Goal: Task Accomplishment & Management: Use online tool/utility

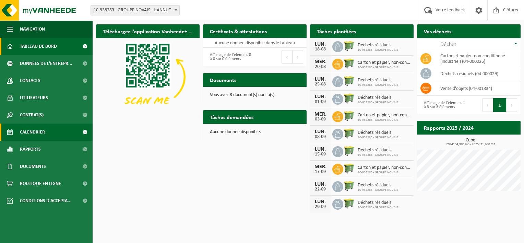
click at [60, 125] on link "Calendrier" at bounding box center [46, 131] width 93 height 17
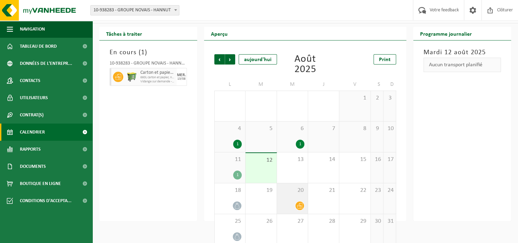
scroll to position [27, 0]
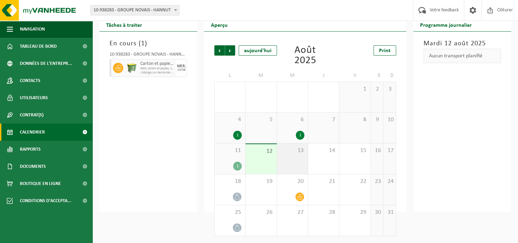
click at [296, 157] on div "13" at bounding box center [292, 158] width 31 height 30
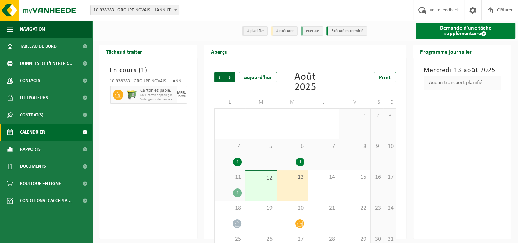
scroll to position [0, 0]
click at [467, 30] on link "Demande d'une tâche supplémentaire" at bounding box center [466, 31] width 100 height 16
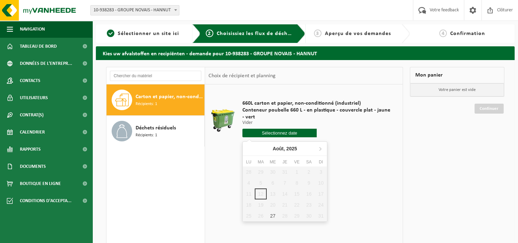
click at [263, 133] on input "text" at bounding box center [280, 132] width 74 height 9
click at [297, 194] on div "28 29 30 31 1 2 3 4 5 6 7 8 9 10 11 12 13 14 15 16 17 18 19 20 21 22 23 24 25 2…" at bounding box center [285, 193] width 84 height 55
click at [273, 203] on div "28 29 30 31 1 2 3 4 5 6 7 8 9 10 11 12 13 14 15 16 17 18 19 20 21 22 23 24 25 2…" at bounding box center [285, 193] width 84 height 55
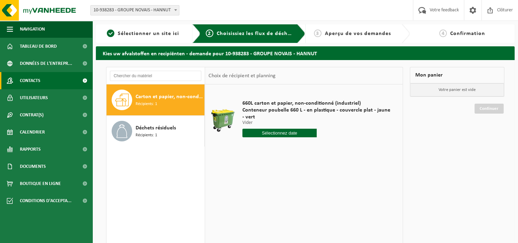
click at [48, 83] on link "Contacts" at bounding box center [46, 80] width 93 height 17
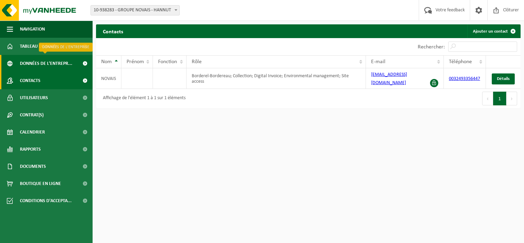
click at [48, 71] on span "Données de l'entrepr..." at bounding box center [46, 63] width 52 height 17
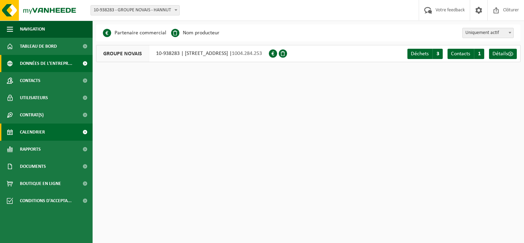
click at [49, 128] on link "Calendrier" at bounding box center [46, 131] width 93 height 17
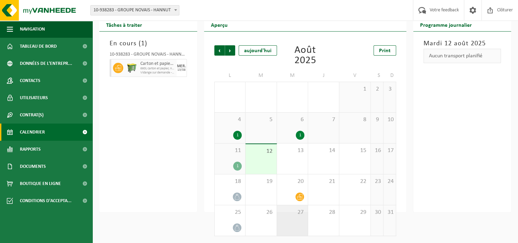
click at [293, 219] on div "27" at bounding box center [292, 220] width 31 height 30
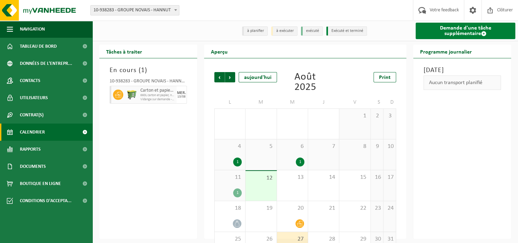
click at [481, 34] on span at bounding box center [483, 33] width 5 height 5
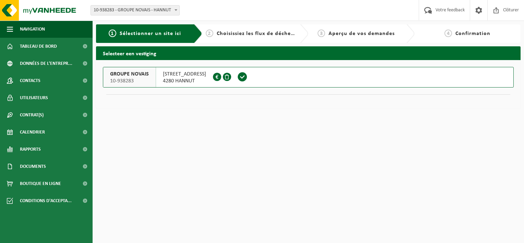
click at [237, 77] on span at bounding box center [242, 77] width 10 height 10
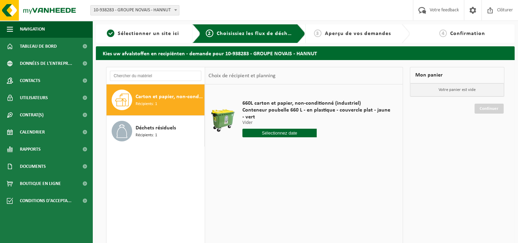
click at [306, 132] on input "text" at bounding box center [280, 132] width 74 height 9
click at [271, 216] on div "27" at bounding box center [273, 215] width 12 height 11
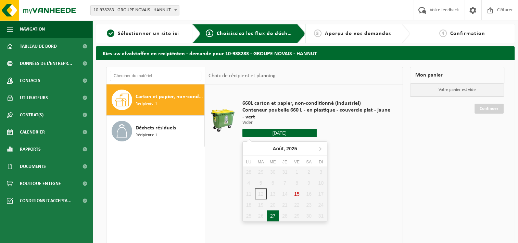
type input "à partir de [DATE]"
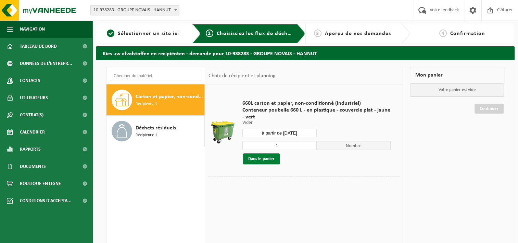
click at [273, 161] on button "Dans le panier" at bounding box center [261, 158] width 37 height 11
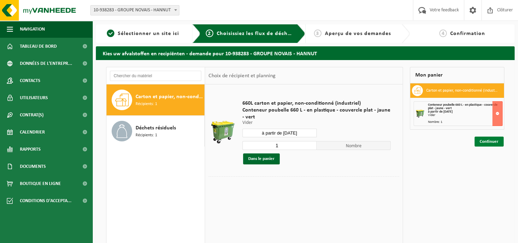
click at [492, 140] on link "Continuer" at bounding box center [489, 141] width 29 height 10
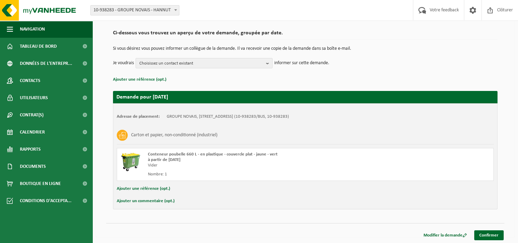
scroll to position [47, 0]
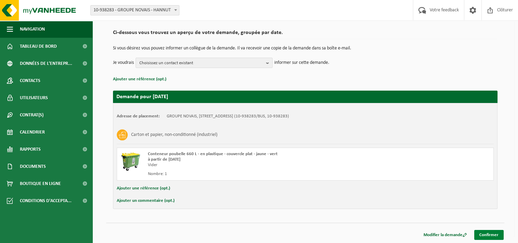
click at [488, 234] on link "Confirmer" at bounding box center [489, 235] width 29 height 10
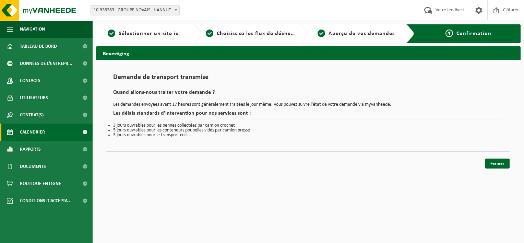
click at [48, 128] on link "Calendrier" at bounding box center [46, 131] width 93 height 17
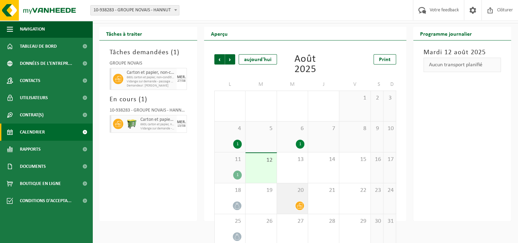
scroll to position [27, 0]
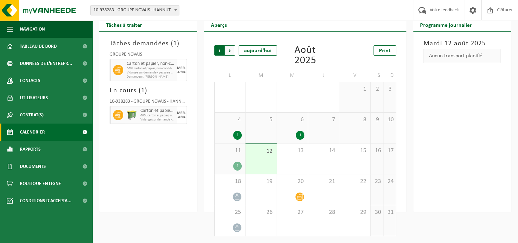
click at [230, 52] on span "Suivant" at bounding box center [230, 50] width 10 height 10
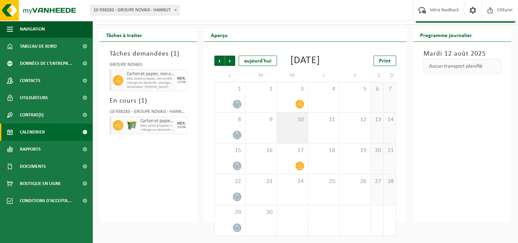
click at [295, 134] on div "10" at bounding box center [292, 127] width 31 height 30
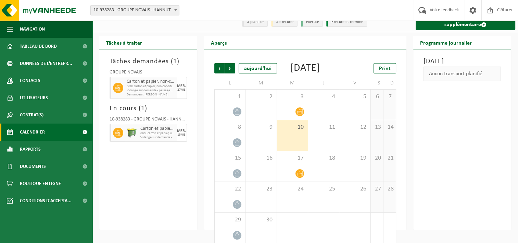
scroll to position [0, 0]
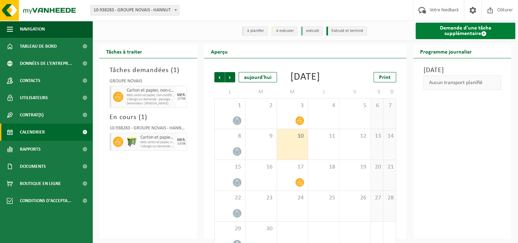
click at [476, 34] on link "Demande d'une tâche supplémentaire" at bounding box center [466, 31] width 100 height 16
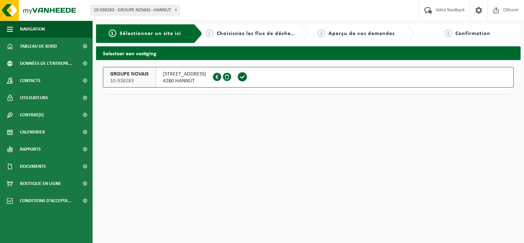
click at [237, 79] on span at bounding box center [242, 77] width 10 height 10
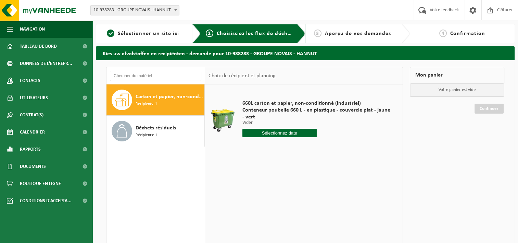
click at [276, 130] on input "text" at bounding box center [280, 132] width 74 height 9
click at [321, 145] on icon at bounding box center [320, 148] width 11 height 11
click at [274, 181] on div "10" at bounding box center [273, 182] width 12 height 11
type input "à partir de [DATE]"
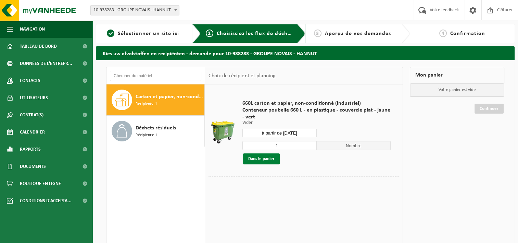
click at [262, 159] on button "Dans le panier" at bounding box center [261, 158] width 37 height 11
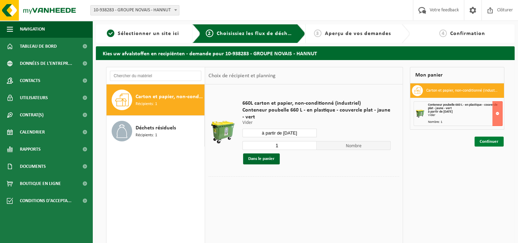
click at [481, 141] on link "Continuer" at bounding box center [489, 141] width 29 height 10
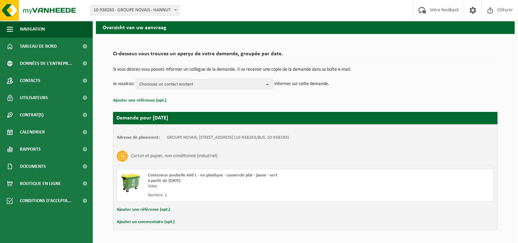
scroll to position [47, 0]
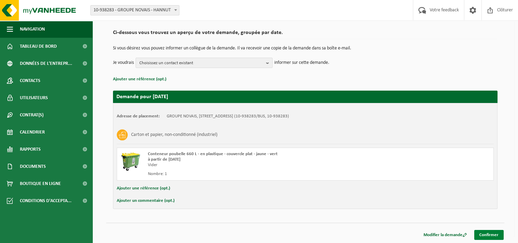
click at [493, 235] on link "Confirmer" at bounding box center [489, 235] width 29 height 10
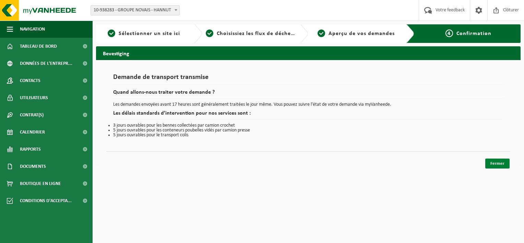
click at [492, 160] on link "Fermer" at bounding box center [497, 163] width 24 height 10
